Goal: Task Accomplishment & Management: Use online tool/utility

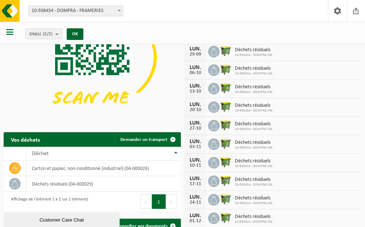
scroll to position [109, 0]
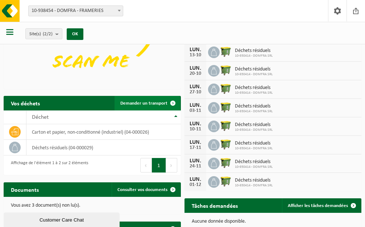
click at [149, 99] on link "Demander un transport" at bounding box center [148, 103] width 66 height 15
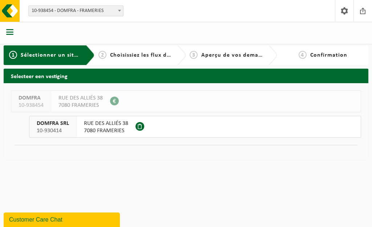
click at [114, 123] on span "RUE DES ALLIÉS 38" at bounding box center [106, 123] width 44 height 7
click at [106, 157] on div "DOMFRA 10-938454 RUE DES ALLIÉS 38 7080 FRAMERIES 0697.581.537 DOMFRA SRL 10-93…" at bounding box center [186, 121] width 364 height 77
click at [116, 123] on span "RUE DES ALLIÉS 38" at bounding box center [106, 123] width 44 height 7
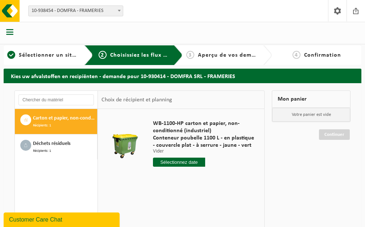
click at [190, 163] on input "text" at bounding box center [179, 161] width 52 height 9
click at [212, 165] on div at bounding box center [205, 161] width 104 height 9
click at [211, 165] on div at bounding box center [205, 161] width 104 height 9
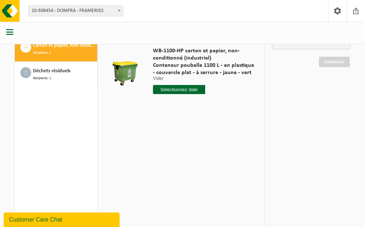
click at [183, 91] on input "text" at bounding box center [179, 89] width 52 height 9
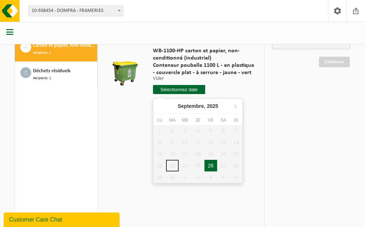
click at [210, 165] on div "26" at bounding box center [211, 166] width 13 height 12
type input "à partir de 2025-09-26"
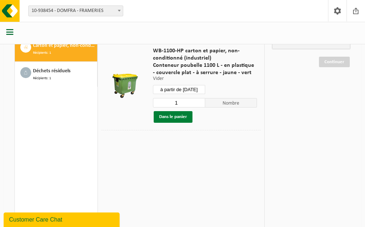
click at [175, 115] on button "Dans le panier" at bounding box center [173, 117] width 39 height 12
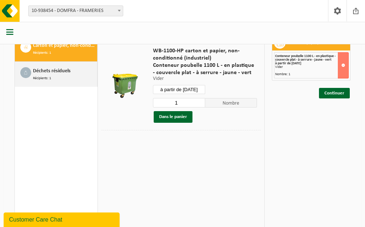
click at [62, 71] on span "Déchets résiduels" at bounding box center [52, 71] width 38 height 8
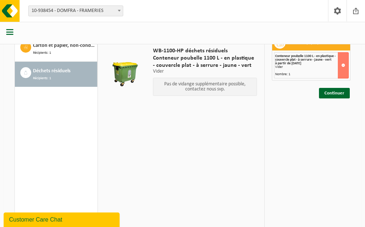
scroll to position [0, 0]
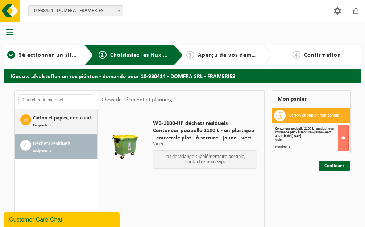
click at [62, 120] on span "Carton et papier, non-conditionné (industriel)" at bounding box center [64, 118] width 62 height 8
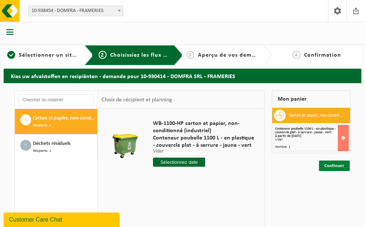
click at [336, 166] on link "Continuer" at bounding box center [334, 165] width 31 height 11
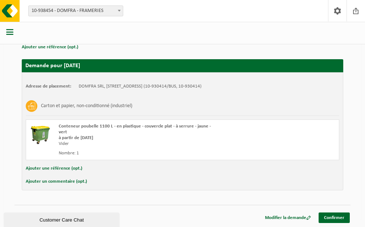
drag, startPoint x: 328, startPoint y: 214, endPoint x: 249, endPoint y: 181, distance: 85.7
click at [329, 214] on link "Confirmer" at bounding box center [334, 217] width 31 height 11
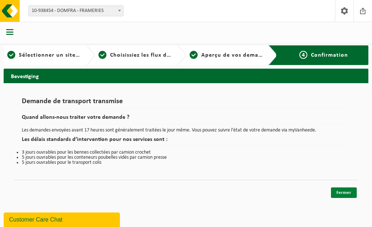
click at [343, 192] on link "Fermer" at bounding box center [344, 192] width 26 height 11
